Goal: Transaction & Acquisition: Purchase product/service

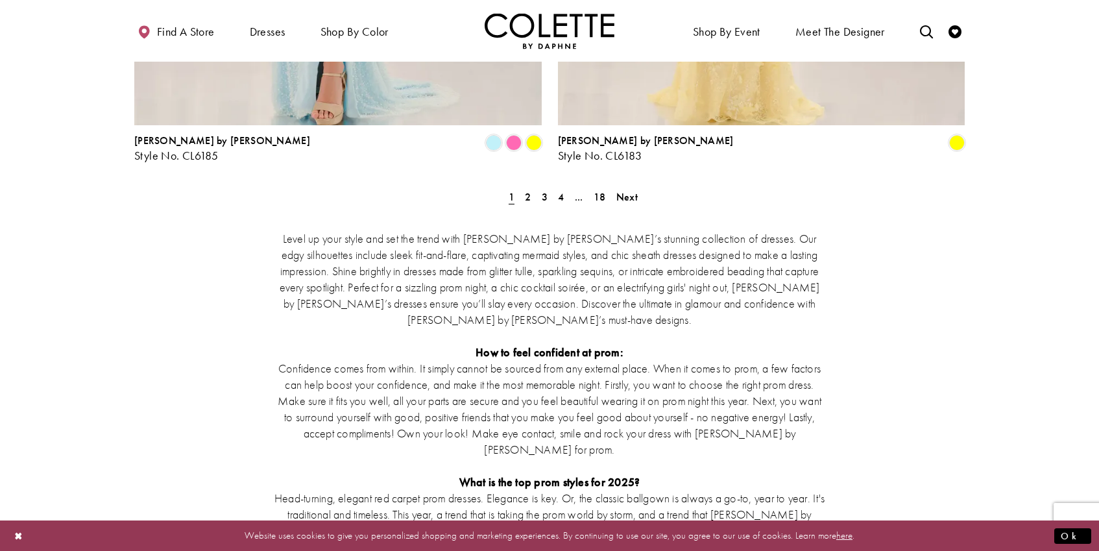
scroll to position [2262, 0]
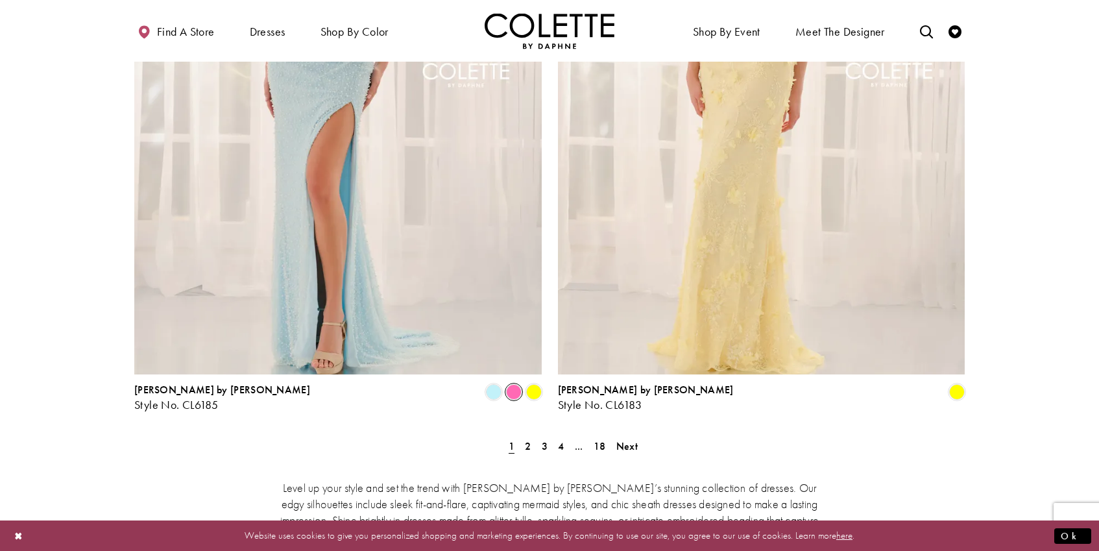
click at [510, 384] on span "Product List" at bounding box center [514, 392] width 16 height 16
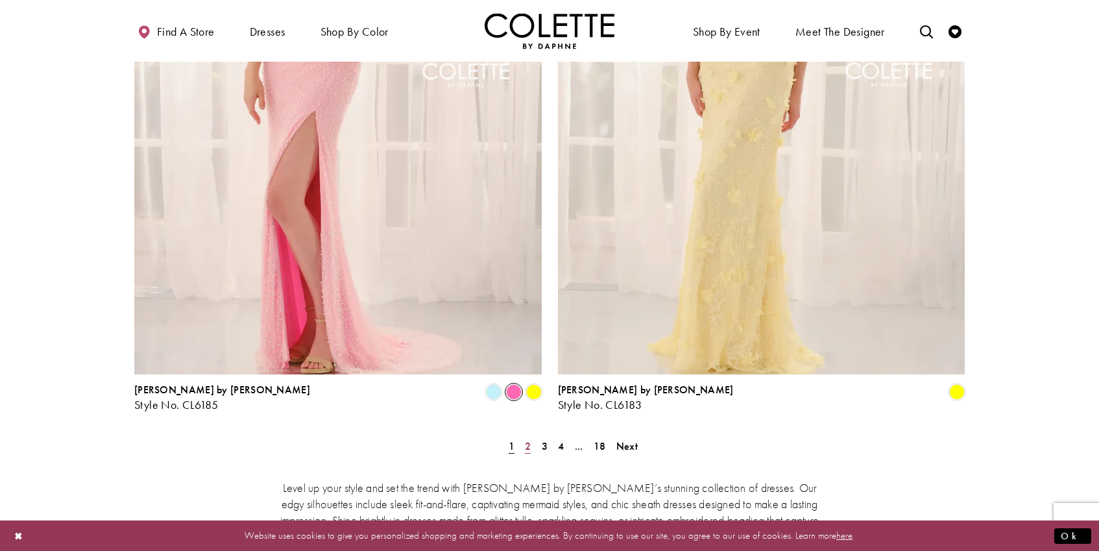
click at [529, 439] on span "2" at bounding box center [528, 446] width 6 height 14
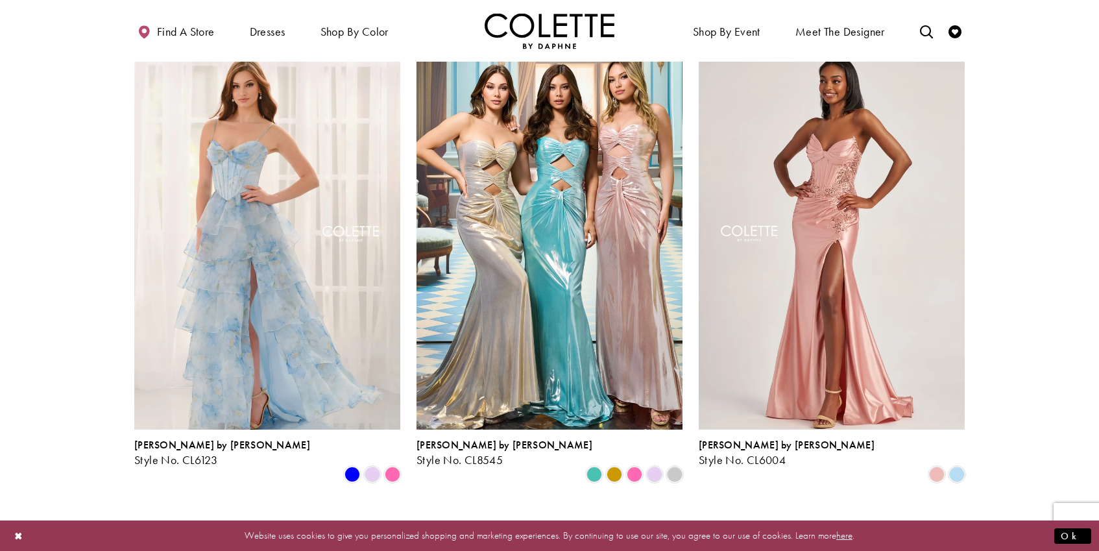
scroll to position [573, 0]
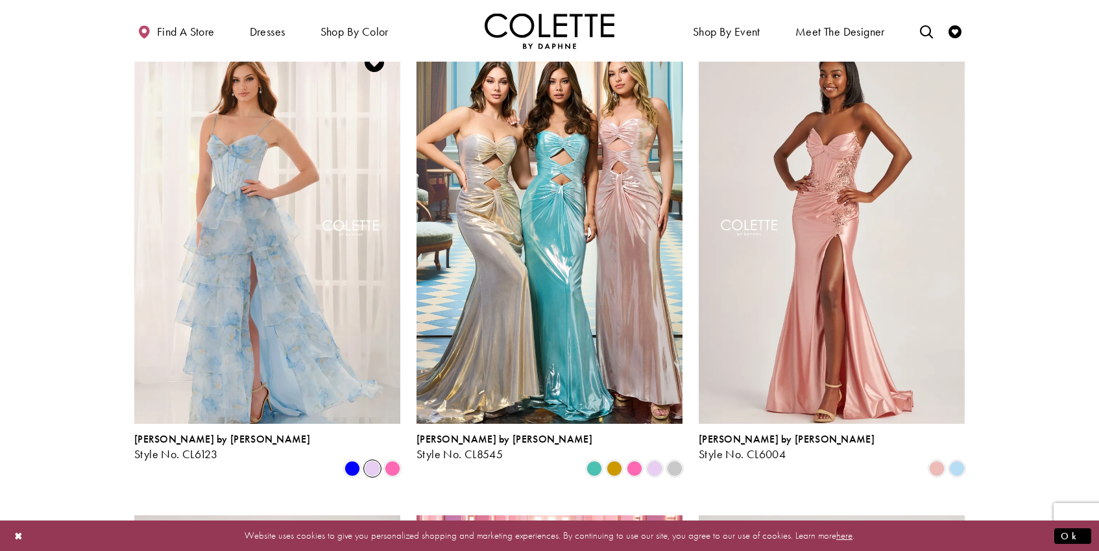
click at [374, 461] on span "Product List" at bounding box center [373, 469] width 16 height 16
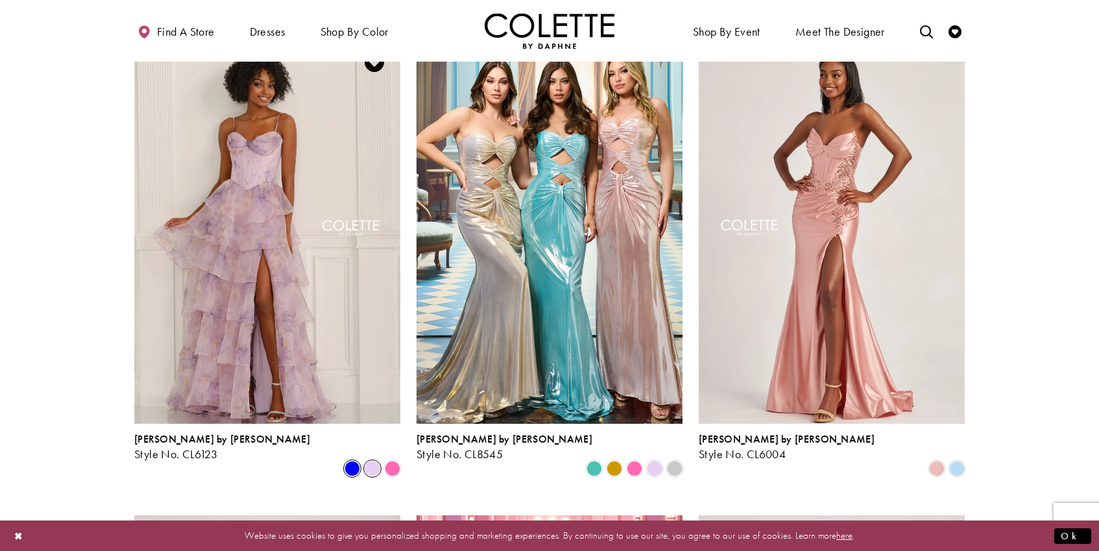
click at [354, 461] on span "Product List" at bounding box center [352, 469] width 16 height 16
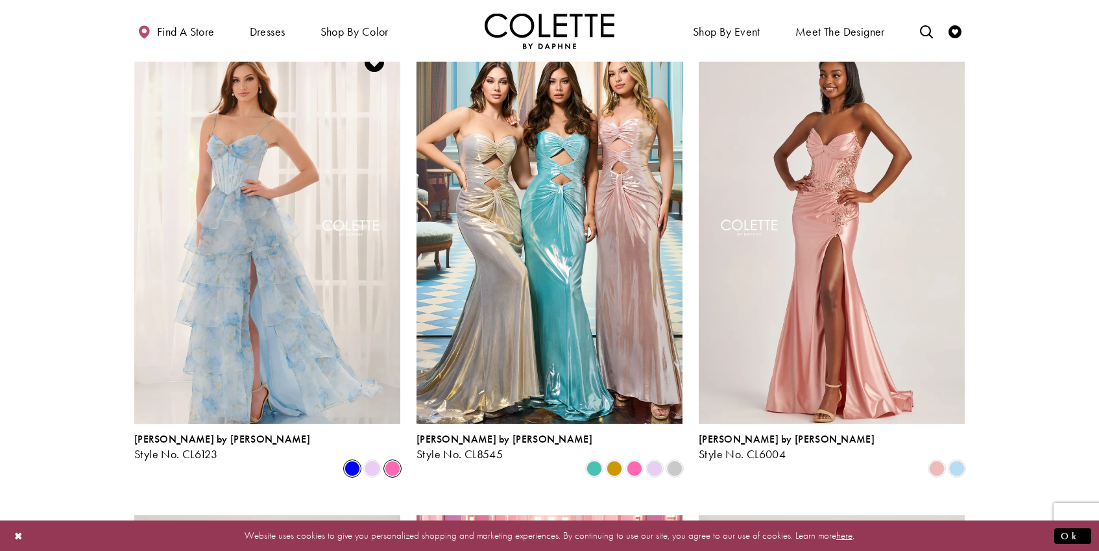
click at [400, 461] on span "Product List" at bounding box center [393, 469] width 16 height 16
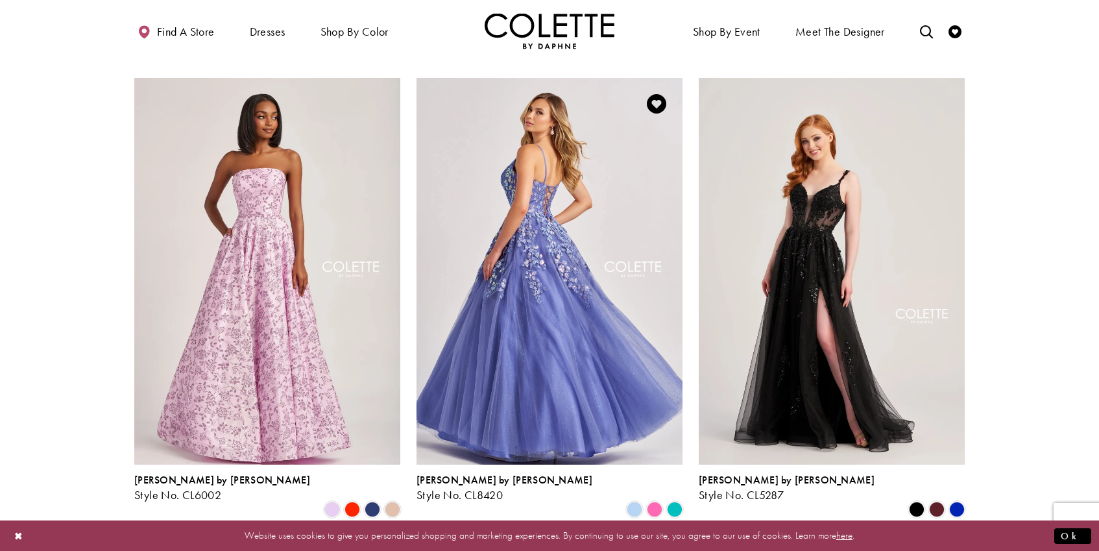
scroll to position [1053, 0]
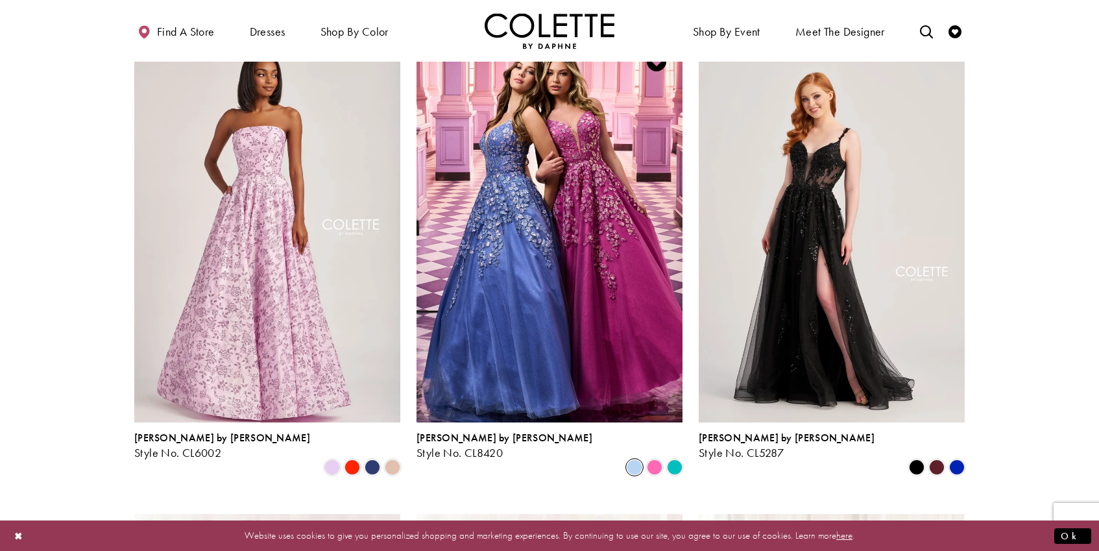
click at [636, 459] on span "Product List" at bounding box center [635, 467] width 16 height 16
click at [679, 459] on span "Product List" at bounding box center [675, 467] width 16 height 16
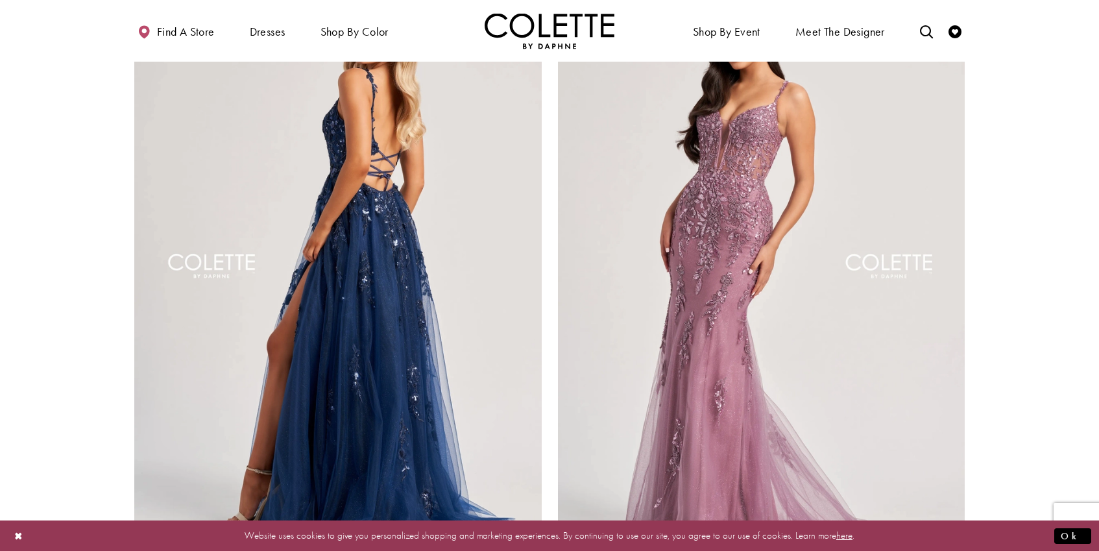
scroll to position [2137, 0]
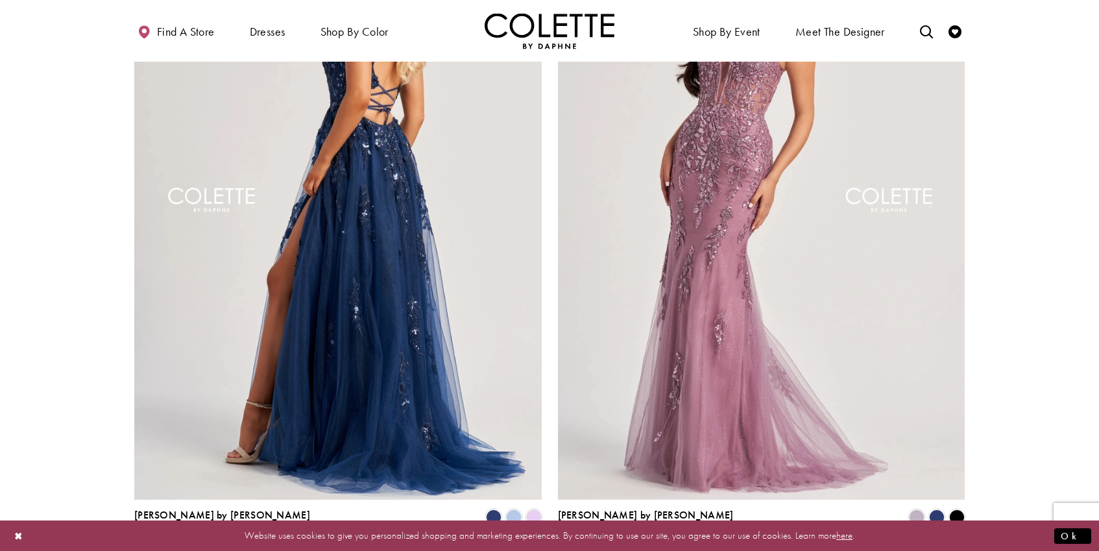
click at [330, 352] on img "Visit Colette by Daphne Style No. CL8060 Page" at bounding box center [337, 203] width 407 height 592
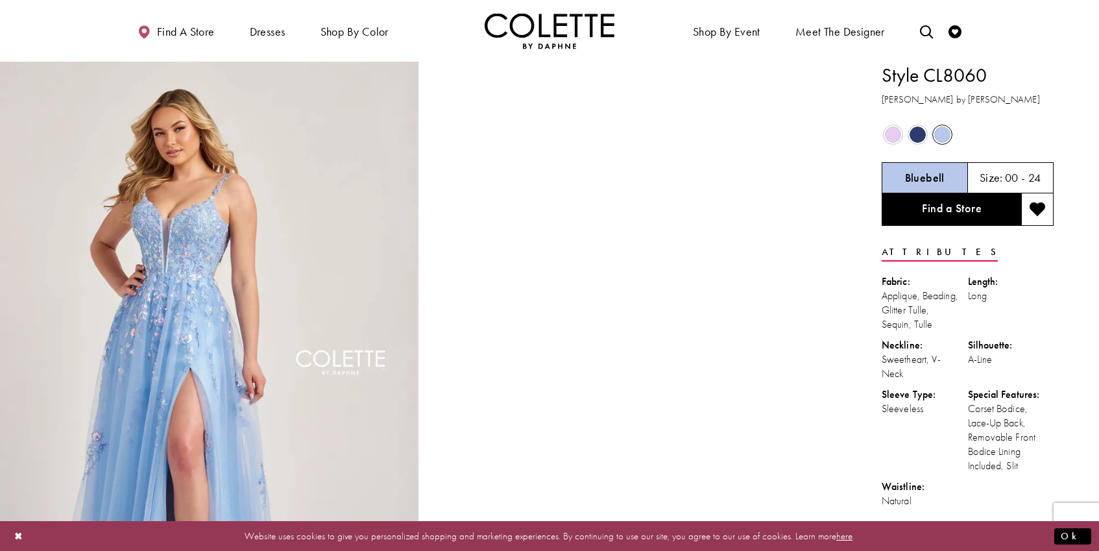
click at [915, 134] on span "Product color controls state depends on size chosen" at bounding box center [917, 134] width 16 height 16
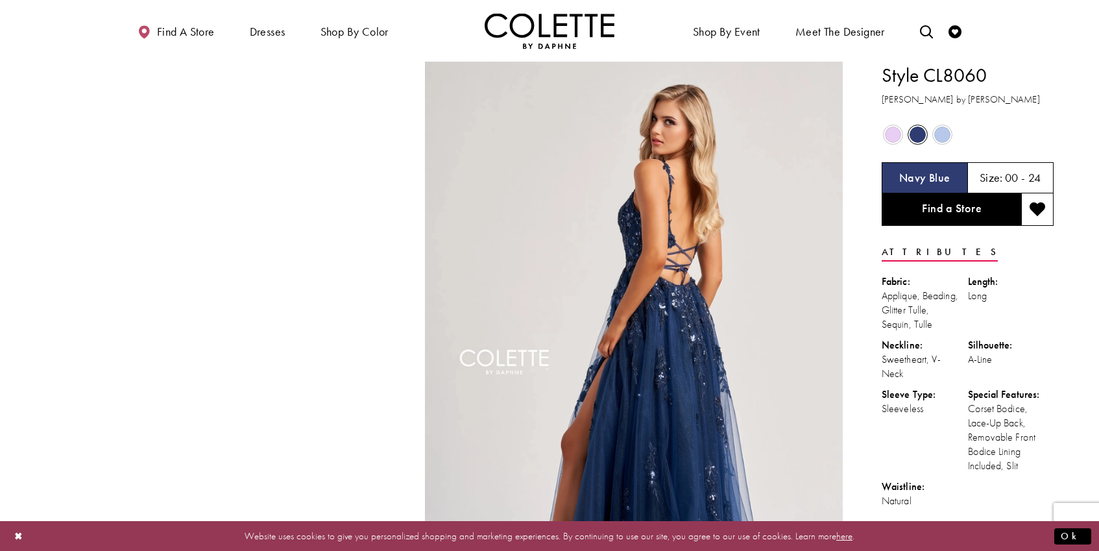
click at [893, 141] on span "Product color controls state depends on size chosen" at bounding box center [893, 134] width 16 height 16
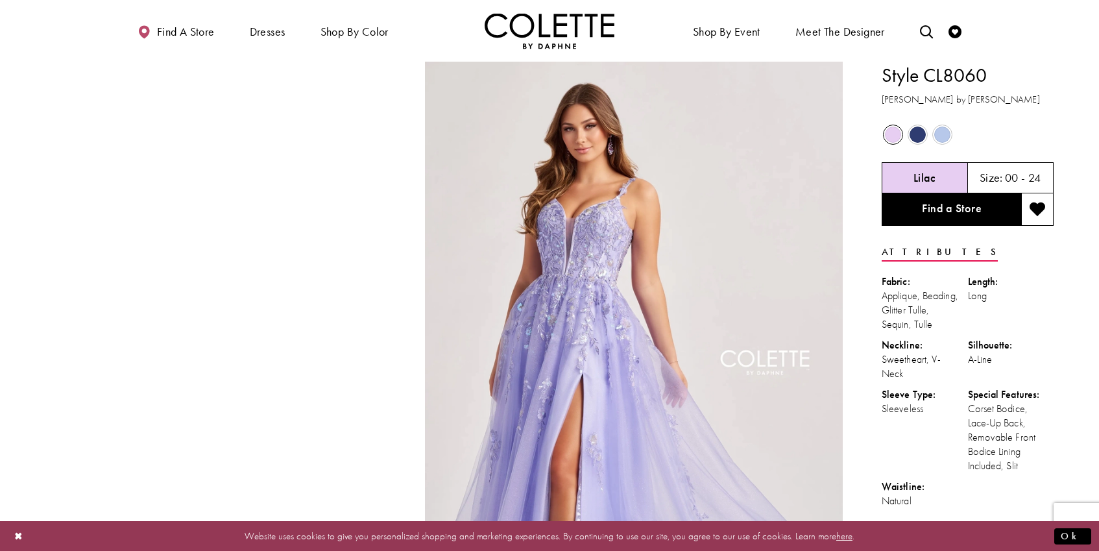
click at [941, 138] on span "Product color controls state depends on size chosen" at bounding box center [942, 134] width 16 height 16
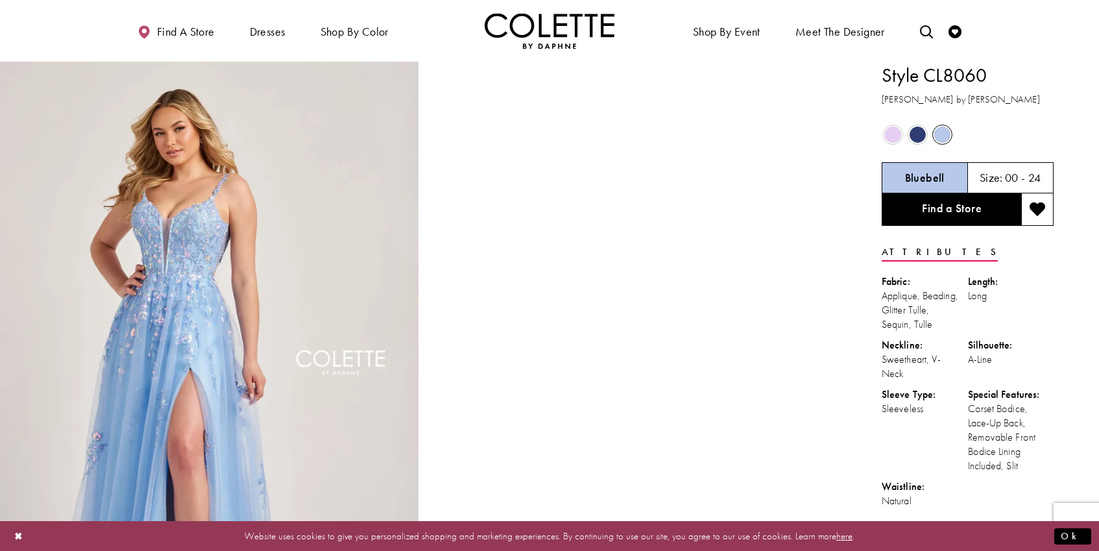
click at [920, 132] on span "Product color controls state depends on size chosen" at bounding box center [917, 134] width 16 height 16
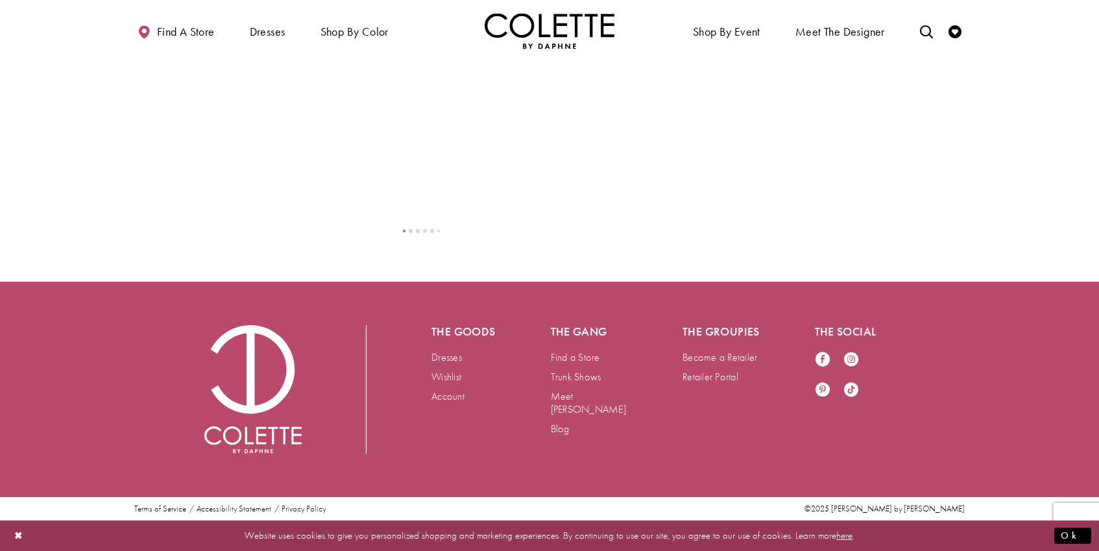
scroll to position [1339, 0]
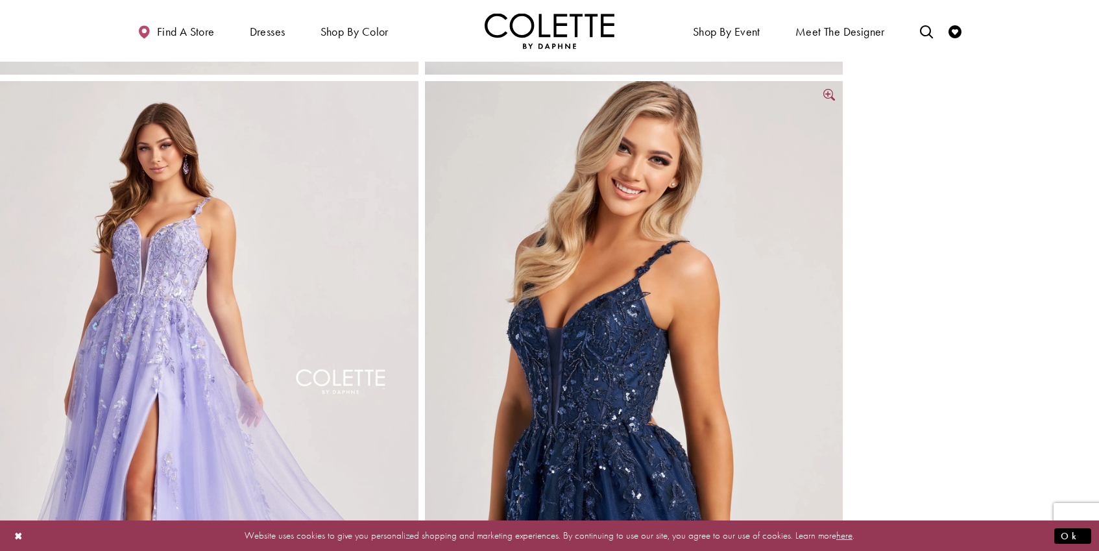
scroll to position [1252, 0]
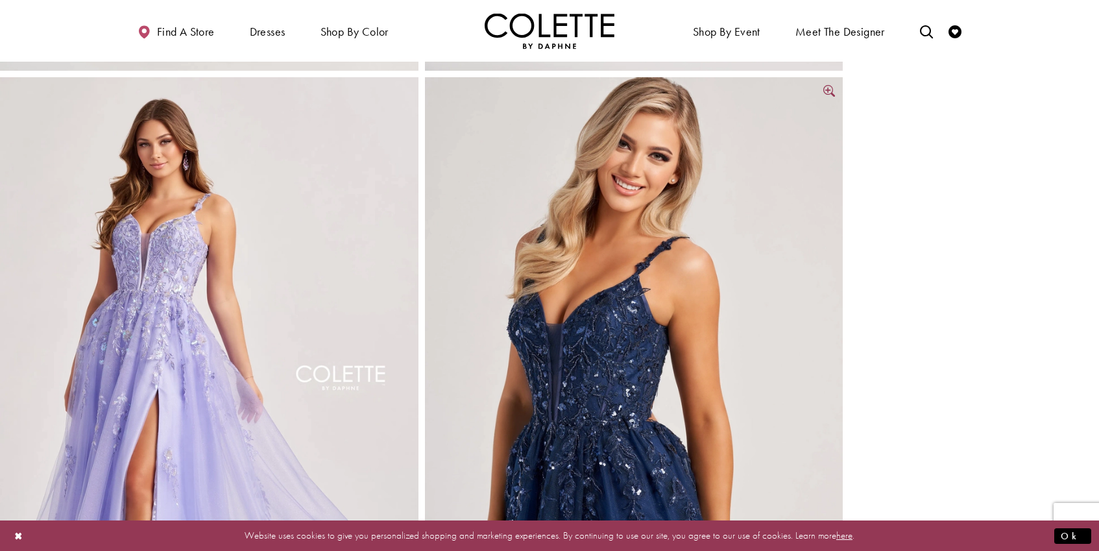
click at [828, 91] on link "Full size Style CL8060 Colette by Daphne #5 Navy Blue frontface vertical croppe…" at bounding box center [634, 390] width 418 height 627
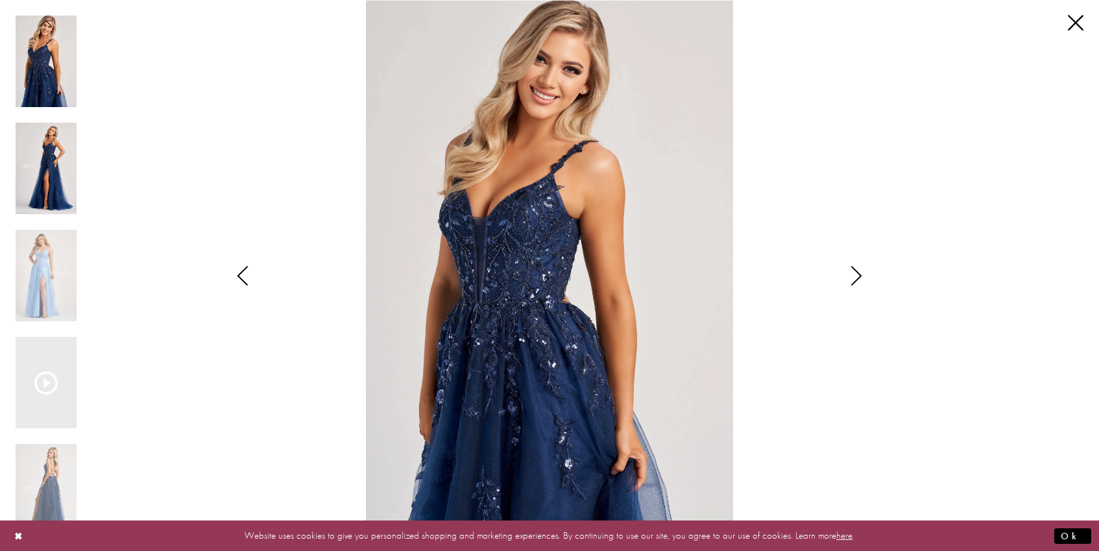
click at [42, 167] on img "Scroll List" at bounding box center [46, 168] width 61 height 91
